Goal: Information Seeking & Learning: Learn about a topic

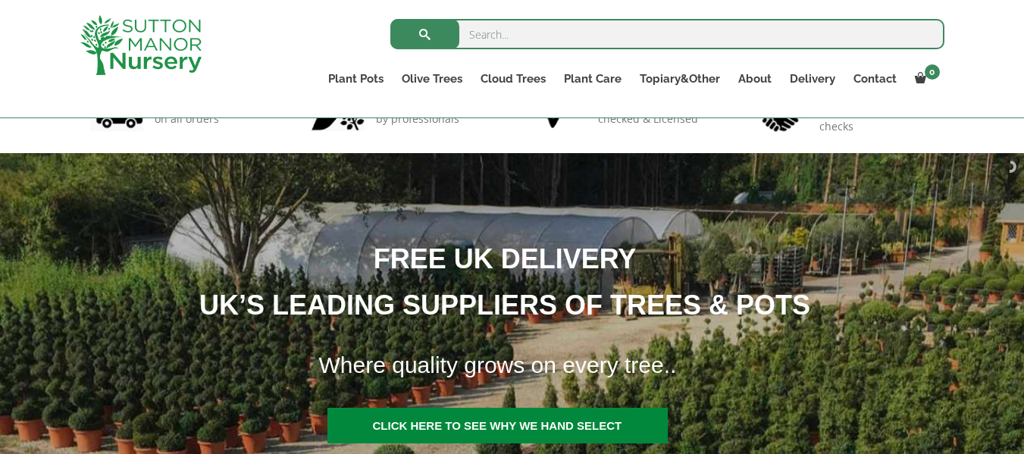
scroll to position [121, 0]
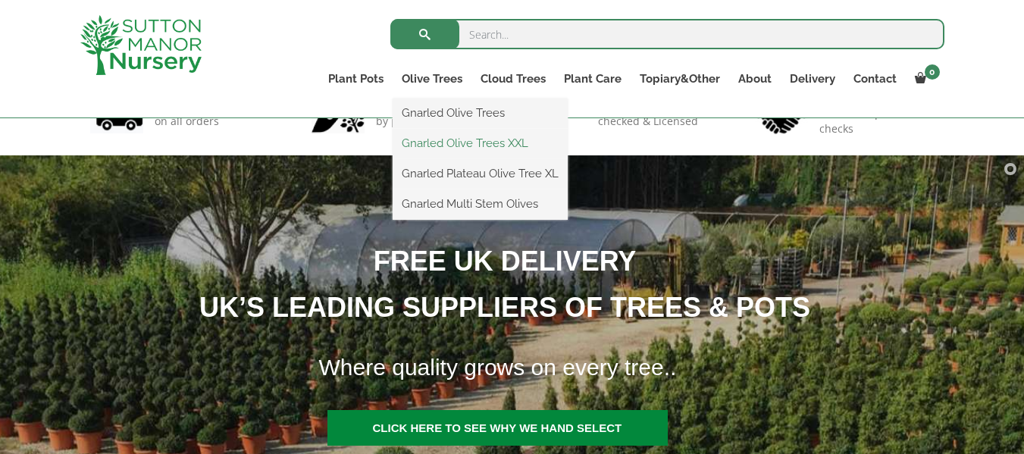
click at [479, 139] on link "Gnarled Olive Trees XXL" at bounding box center [480, 143] width 175 height 23
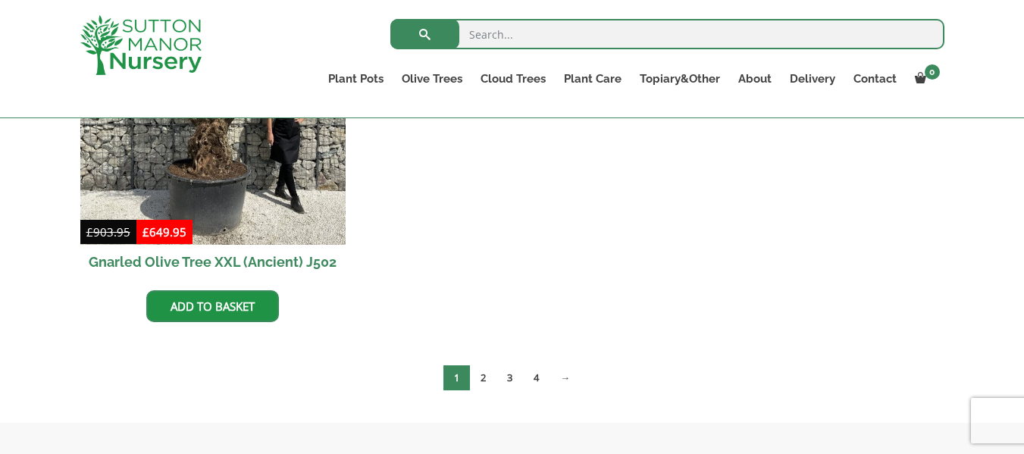
scroll to position [2820, 0]
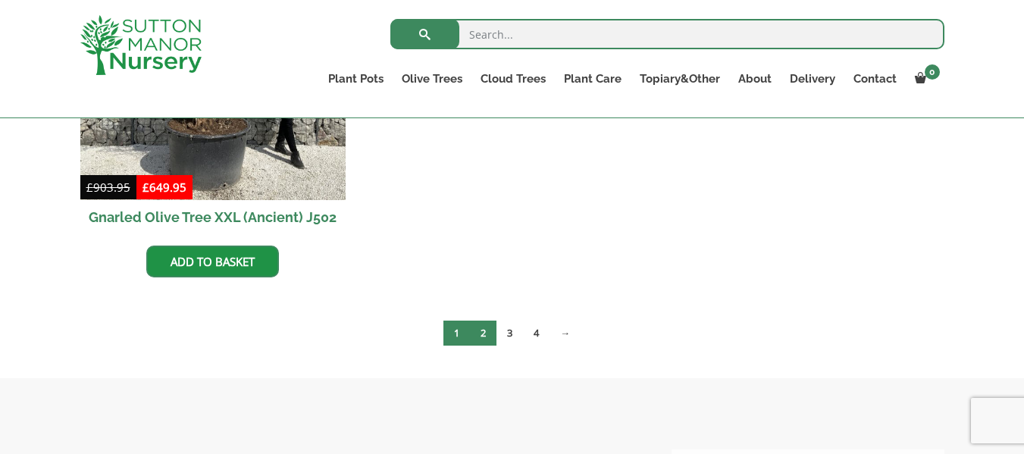
click at [485, 331] on link "2" at bounding box center [483, 333] width 27 height 25
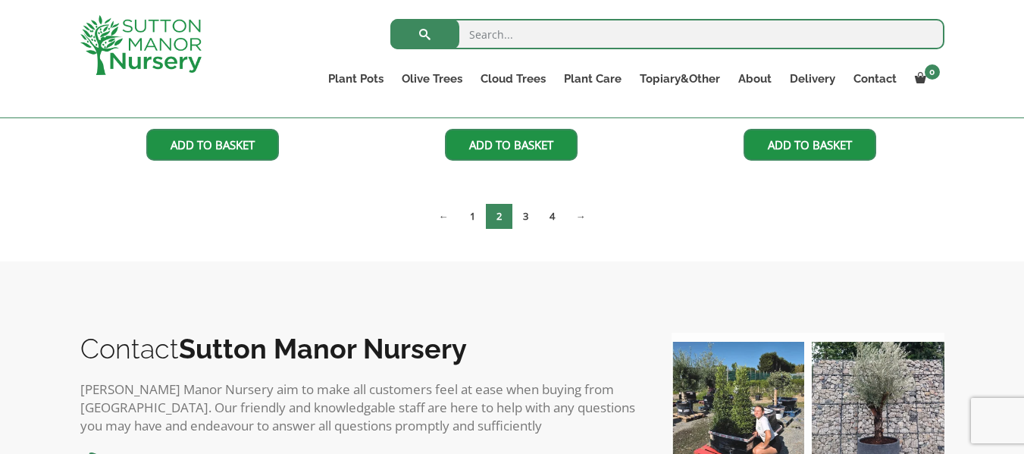
scroll to position [2608, 0]
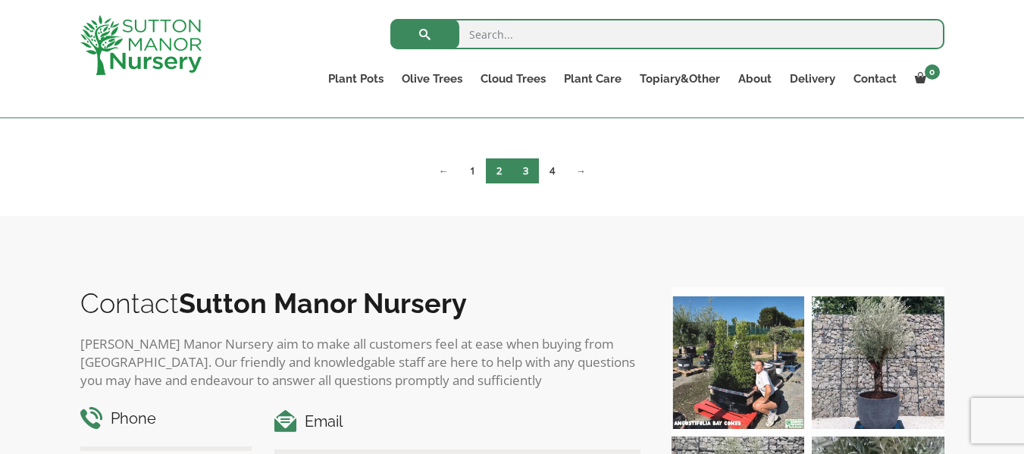
click at [522, 176] on link "3" at bounding box center [525, 170] width 27 height 25
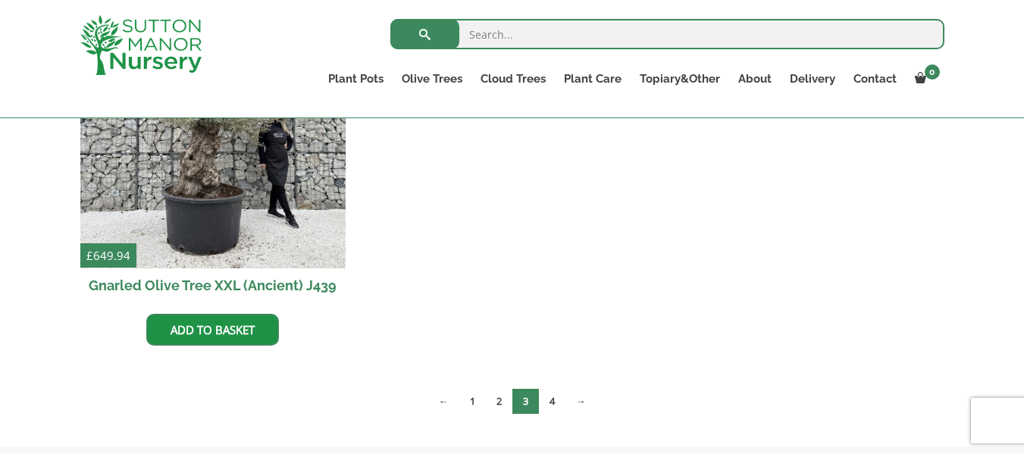
scroll to position [2486, 0]
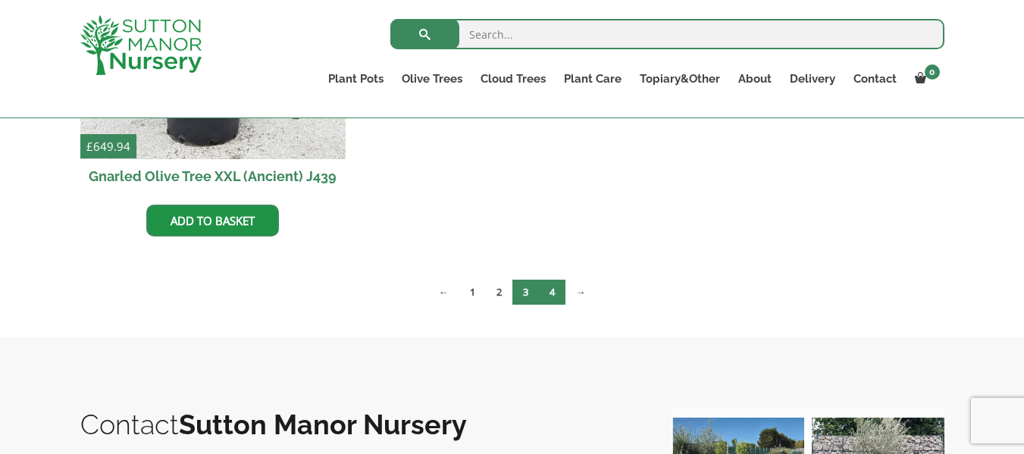
click at [556, 296] on link "4" at bounding box center [552, 292] width 27 height 25
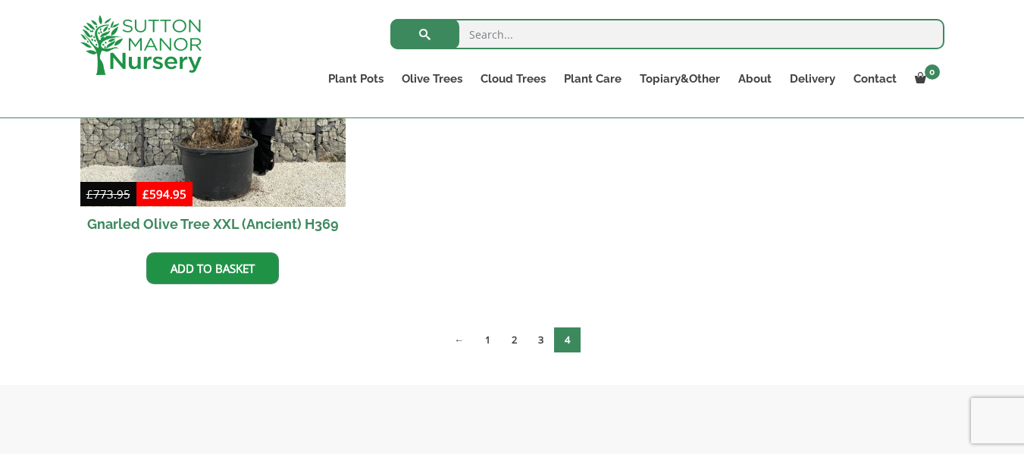
scroll to position [970, 0]
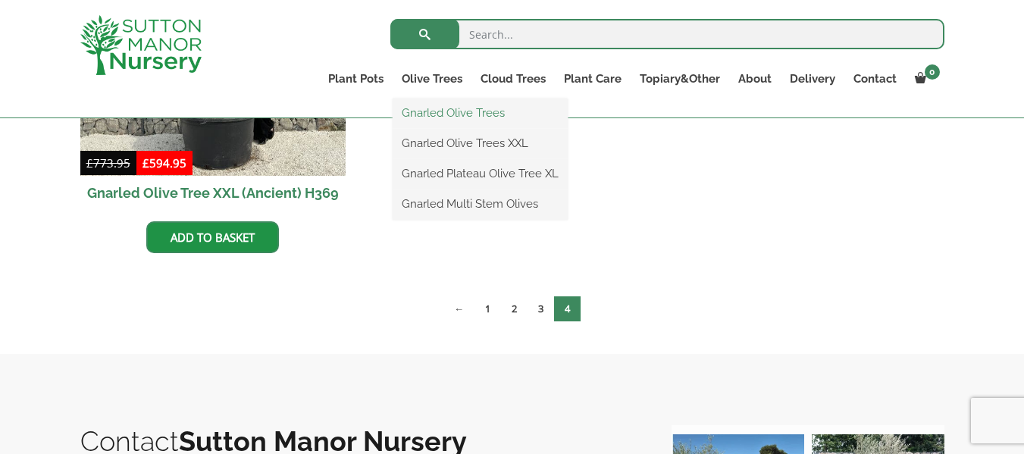
click at [458, 111] on link "Gnarled Olive Trees" at bounding box center [480, 113] width 175 height 23
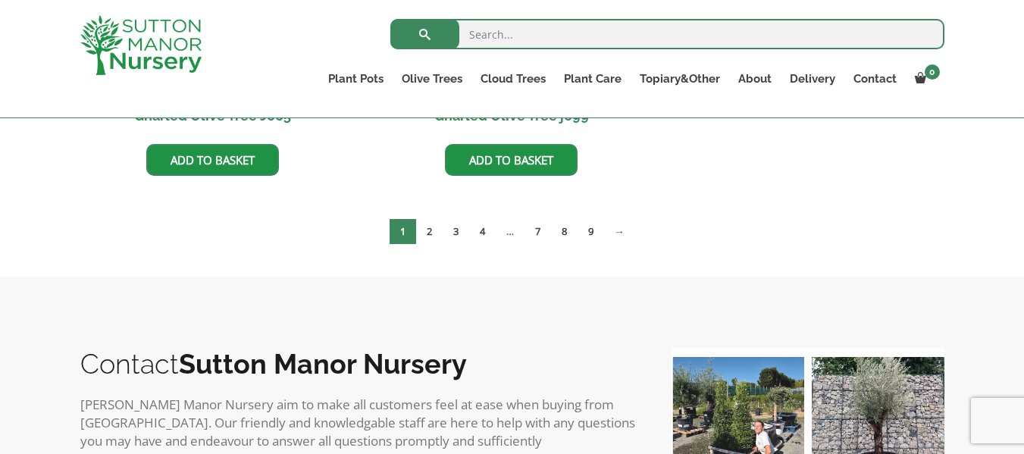
scroll to position [1800, 0]
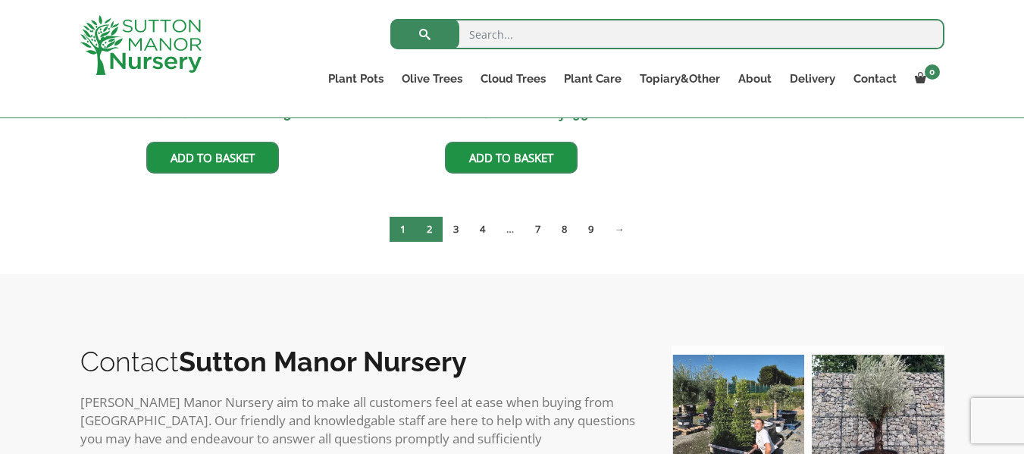
click at [428, 220] on link "2" at bounding box center [429, 229] width 27 height 25
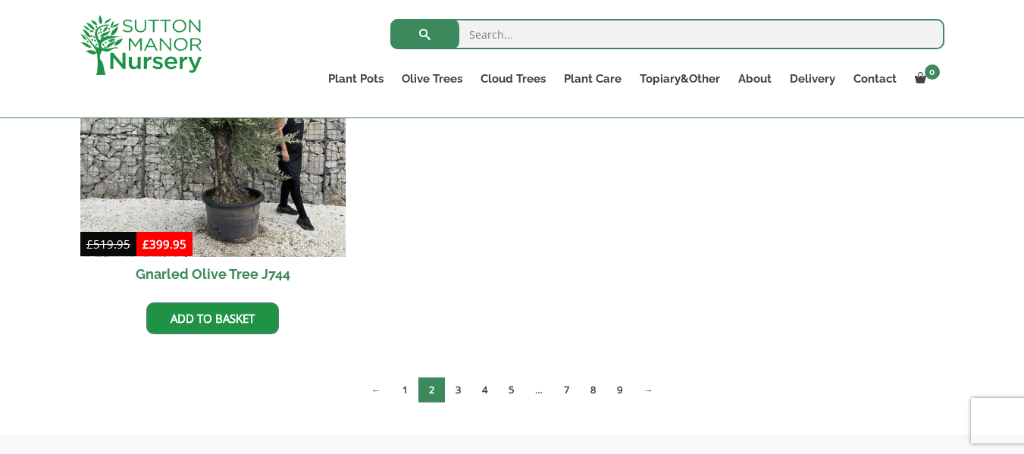
scroll to position [1698, 0]
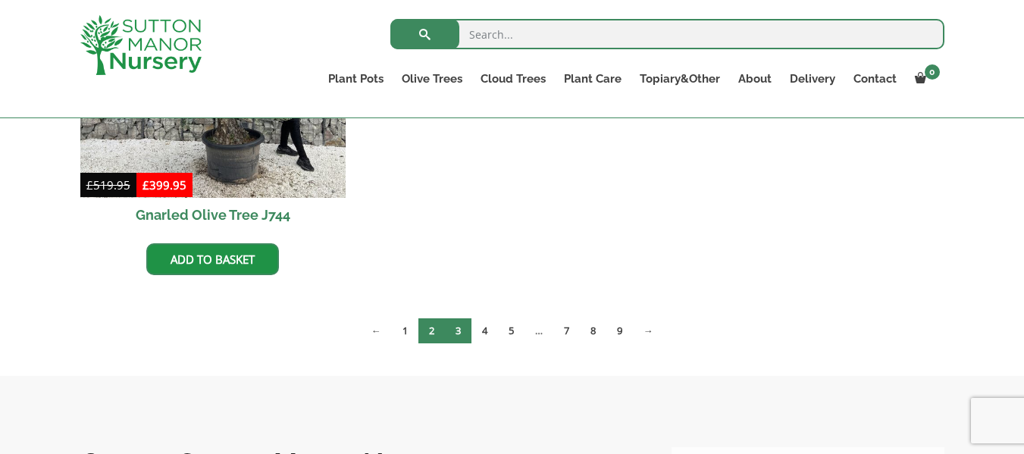
click at [457, 327] on link "3" at bounding box center [458, 330] width 27 height 25
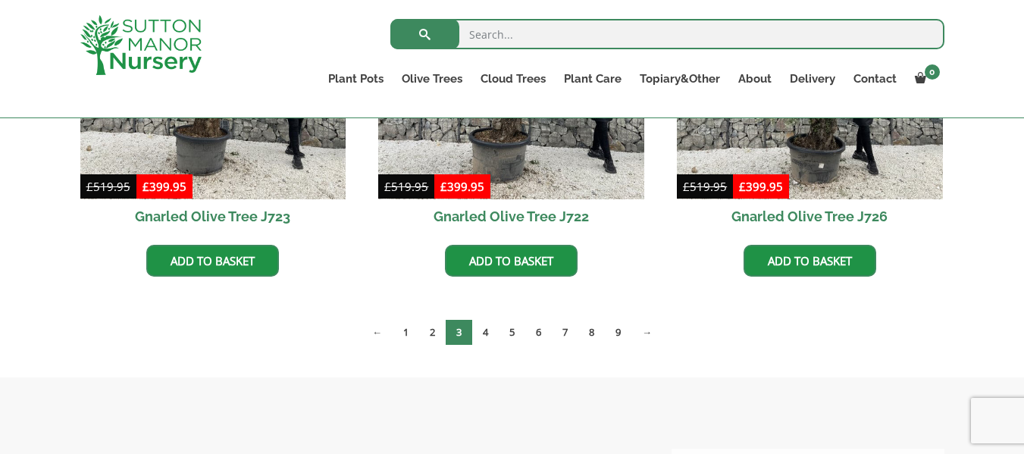
scroll to position [1334, 0]
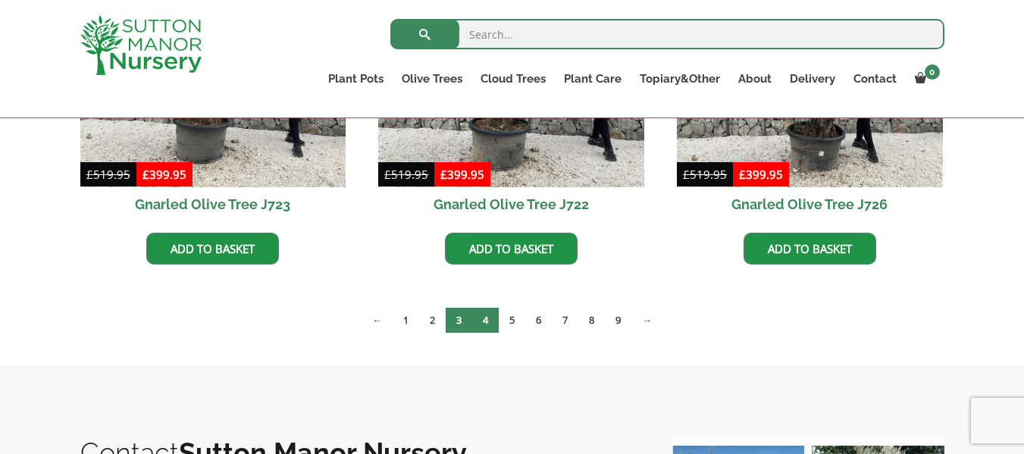
click at [488, 321] on link "4" at bounding box center [485, 320] width 27 height 25
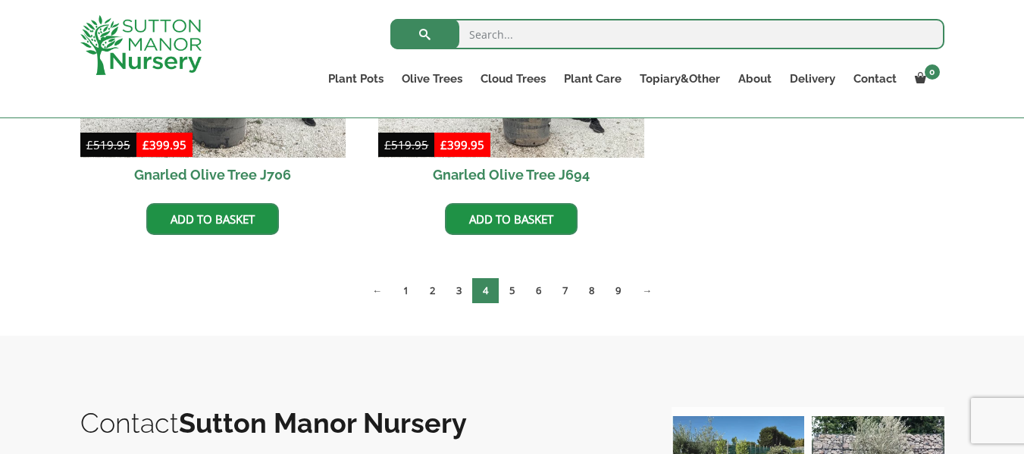
scroll to position [1789, 0]
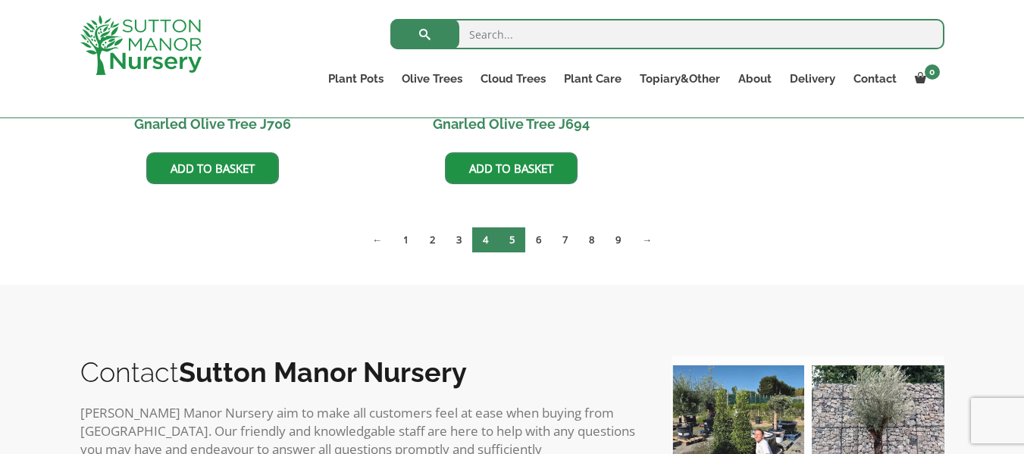
click at [513, 241] on link "5" at bounding box center [512, 239] width 27 height 25
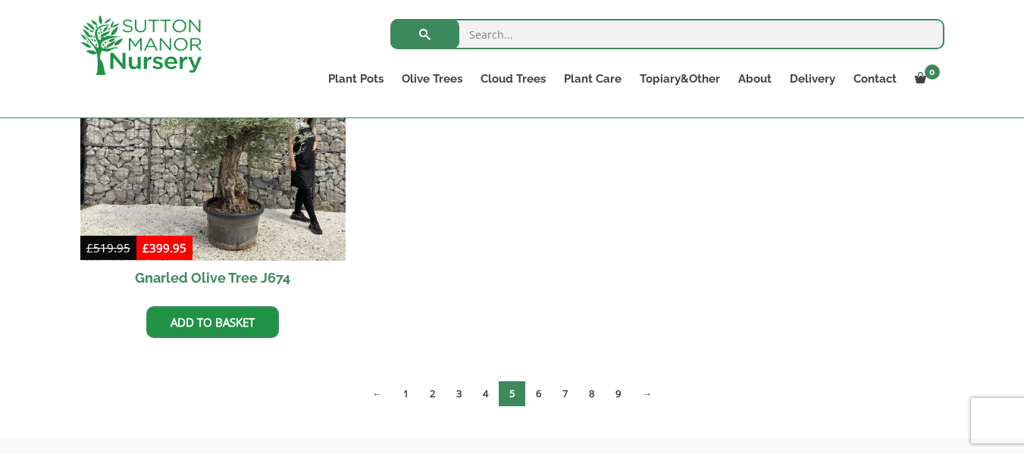
scroll to position [2395, 0]
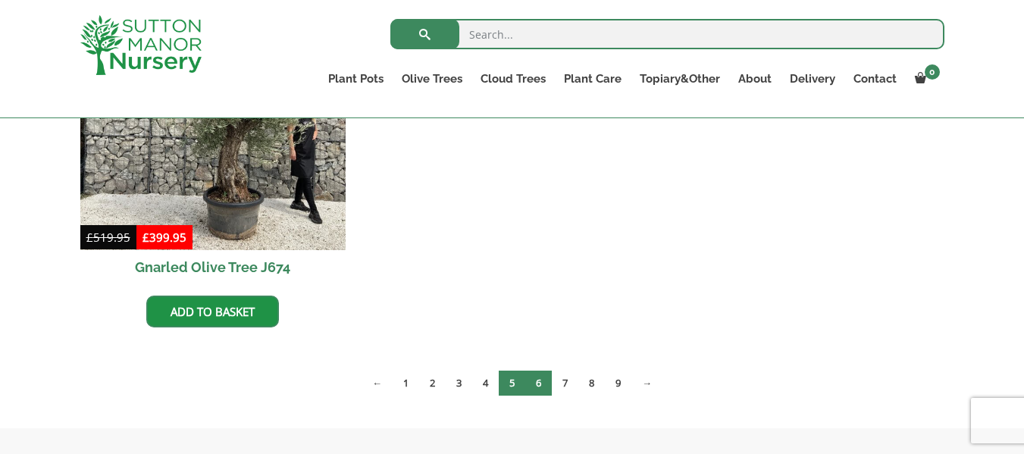
click at [540, 381] on link "6" at bounding box center [538, 383] width 27 height 25
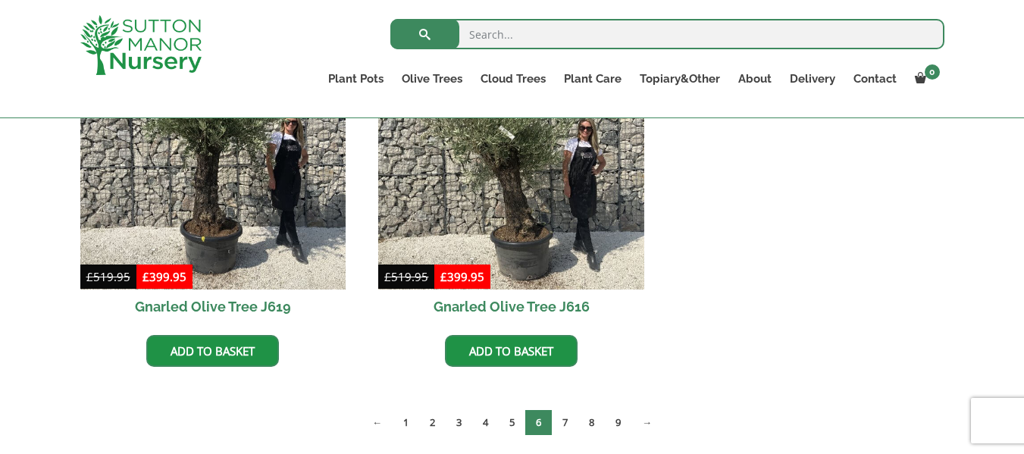
scroll to position [2426, 0]
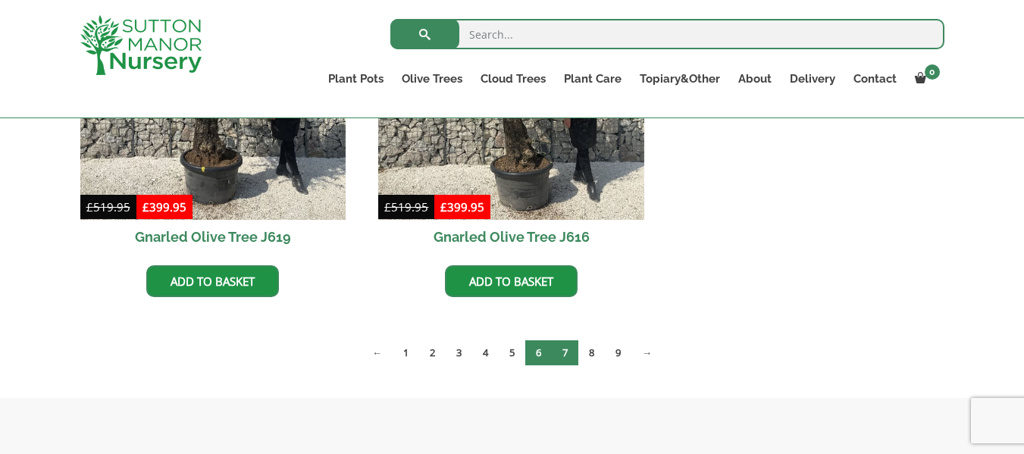
click at [565, 343] on link "7" at bounding box center [565, 352] width 27 height 25
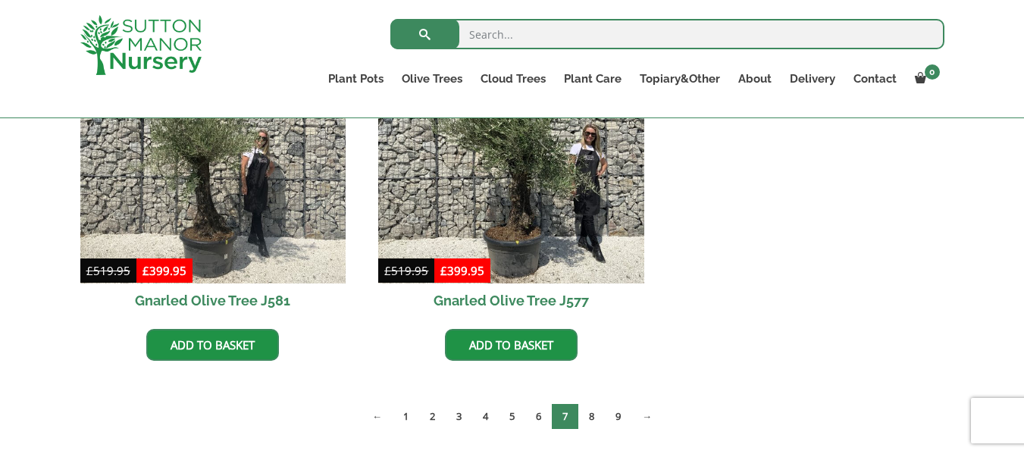
scroll to position [2365, 0]
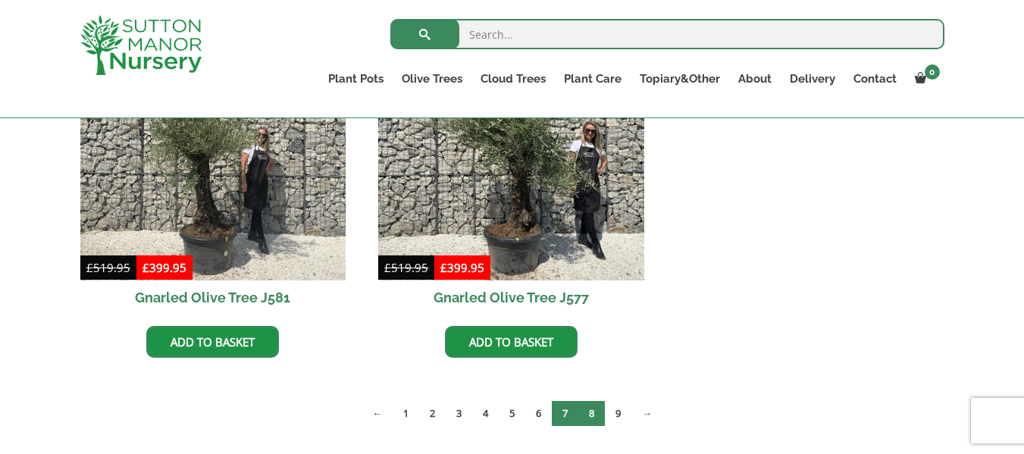
click at [592, 415] on link "8" at bounding box center [591, 413] width 27 height 25
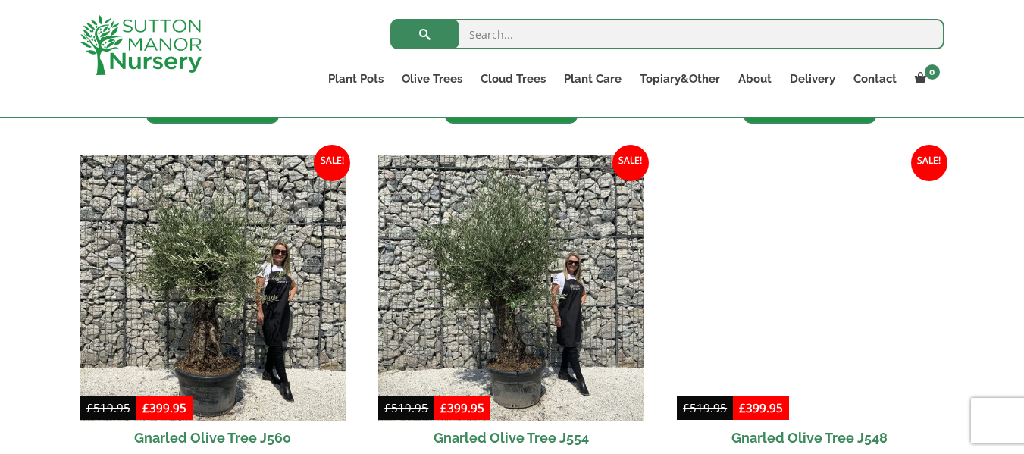
scroll to position [1516, 0]
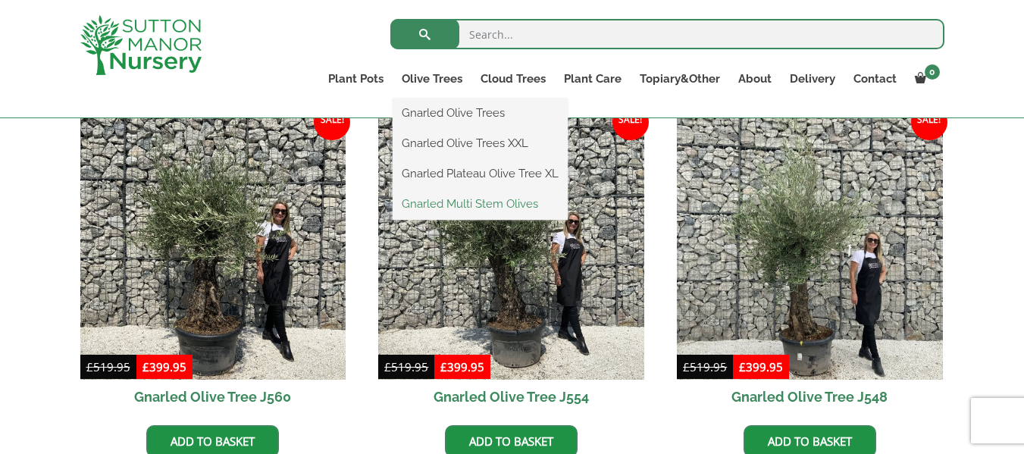
click at [464, 198] on link "Gnarled Multi Stem Olives" at bounding box center [480, 204] width 175 height 23
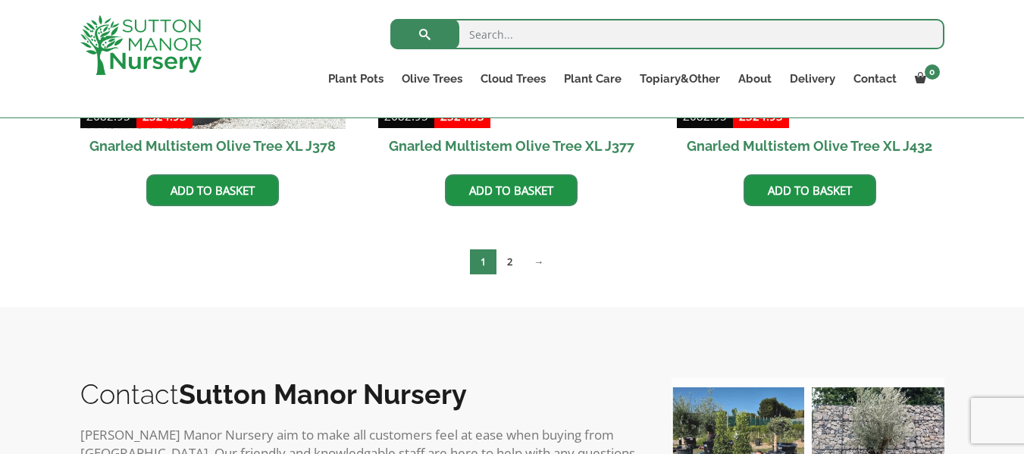
scroll to position [2790, 0]
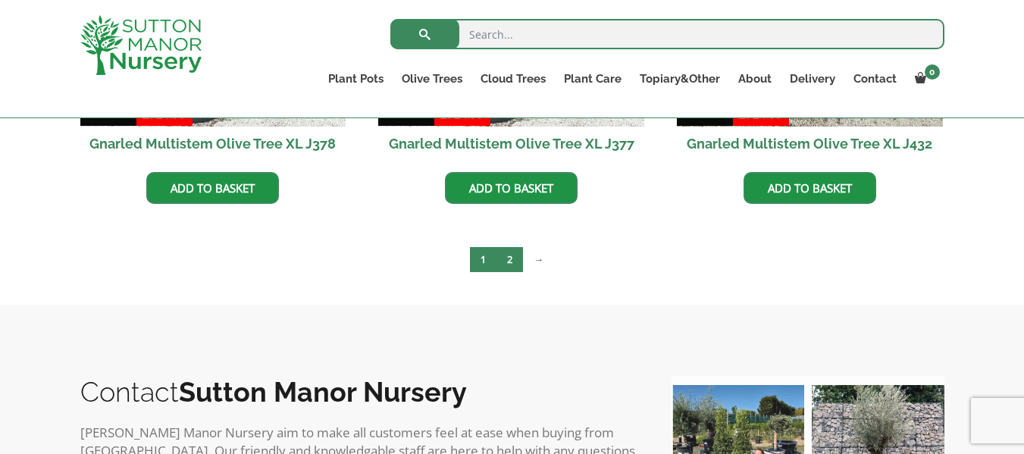
click at [514, 266] on link "2" at bounding box center [510, 259] width 27 height 25
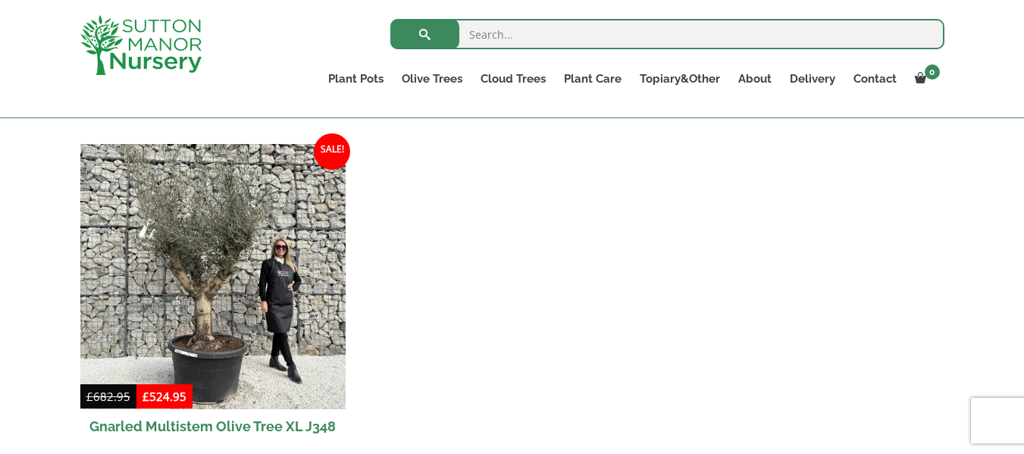
scroll to position [879, 0]
